Goal: Task Accomplishment & Management: Manage account settings

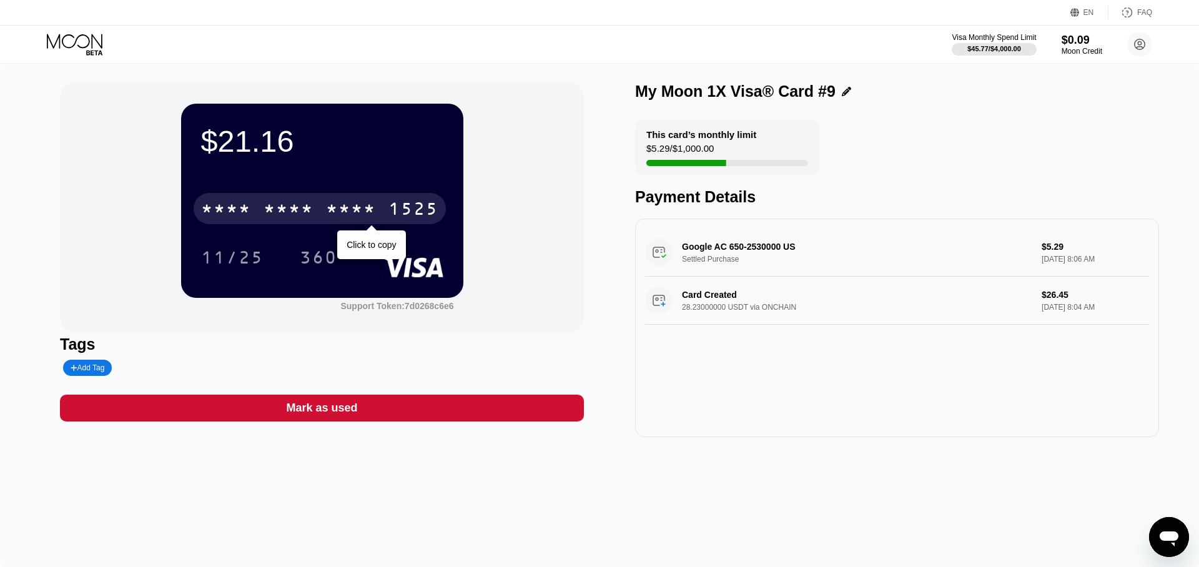
click at [408, 209] on div "1525" at bounding box center [413, 210] width 50 height 20
click at [387, 201] on div "[CREDIT_CARD_NUMBER]" at bounding box center [320, 208] width 252 height 31
